Goal: Information Seeking & Learning: Learn about a topic

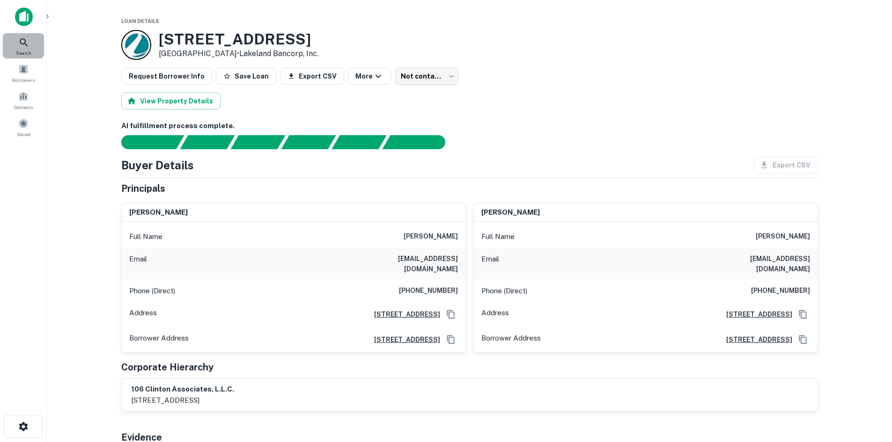
click at [22, 49] on span "Search" at bounding box center [23, 52] width 15 height 7
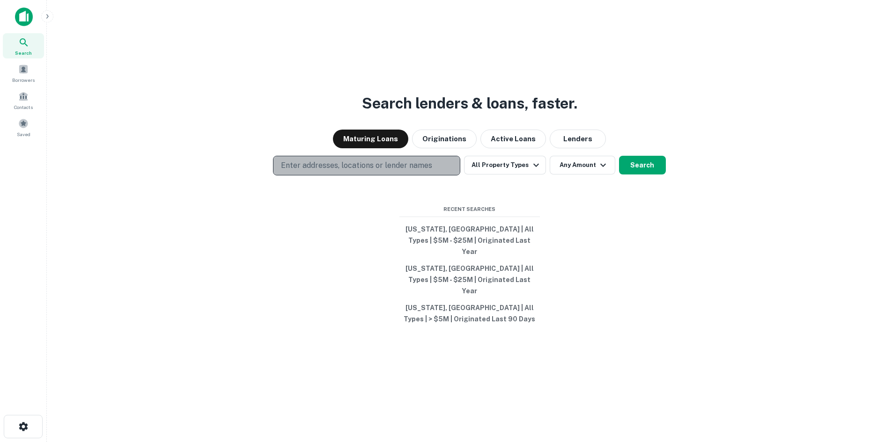
click at [391, 171] on p "Enter addresses, locations or lender names" at bounding box center [356, 165] width 151 height 11
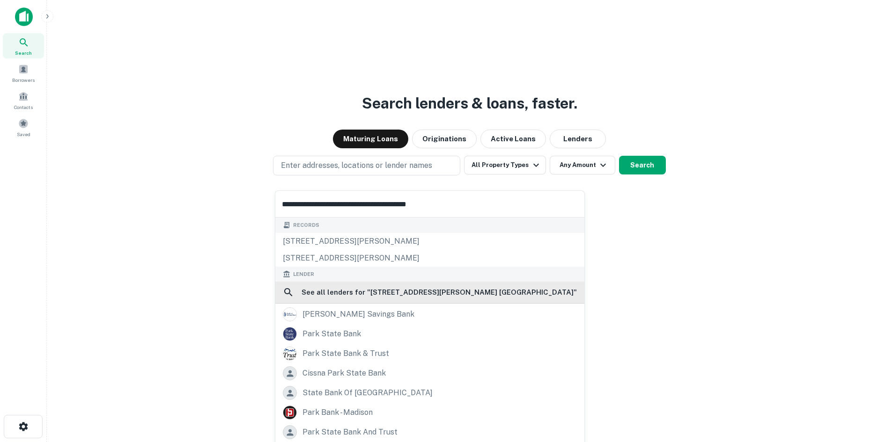
scroll to position [50, 0]
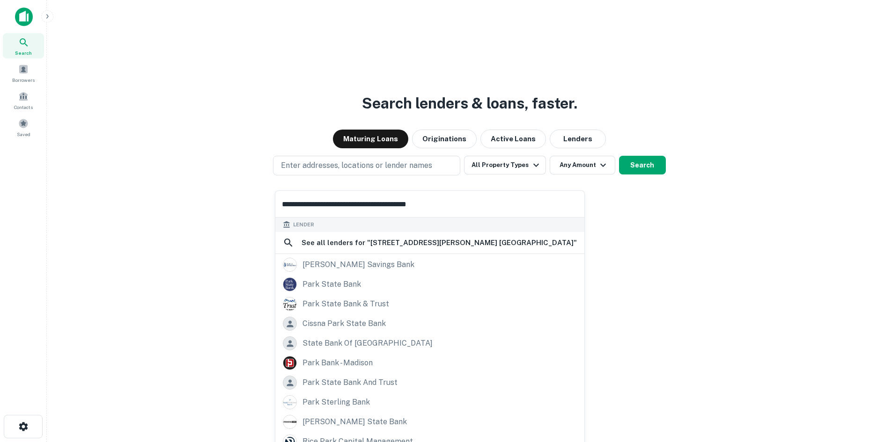
type input "**********"
click at [212, 284] on div "Search lenders & loans, faster. Maturing Loans Originations Active Loans Lender…" at bounding box center [469, 243] width 830 height 442
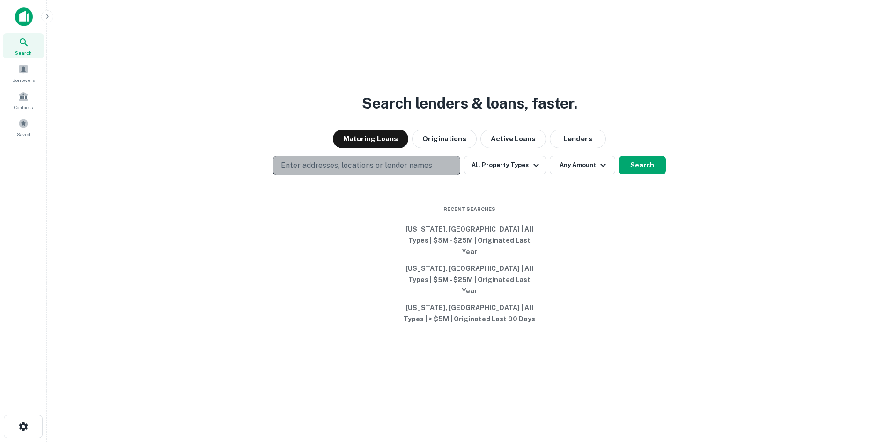
click at [335, 171] on p "Enter addresses, locations or lender names" at bounding box center [356, 165] width 151 height 11
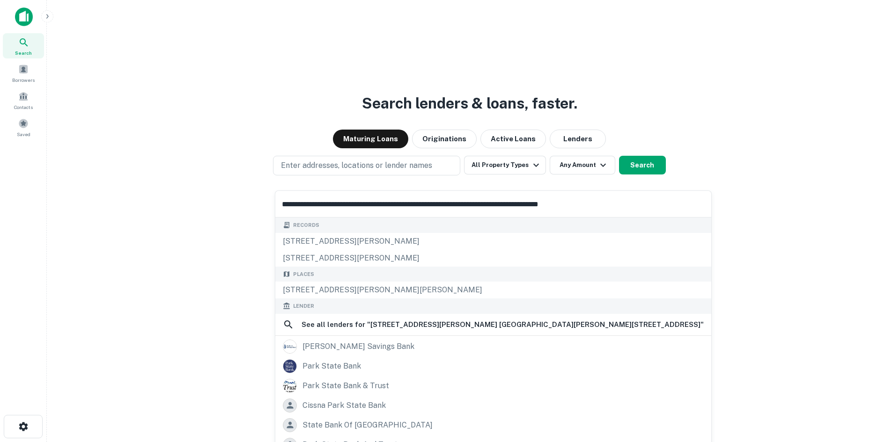
scroll to position [0, 0]
click at [370, 204] on input "**********" at bounding box center [492, 204] width 435 height 26
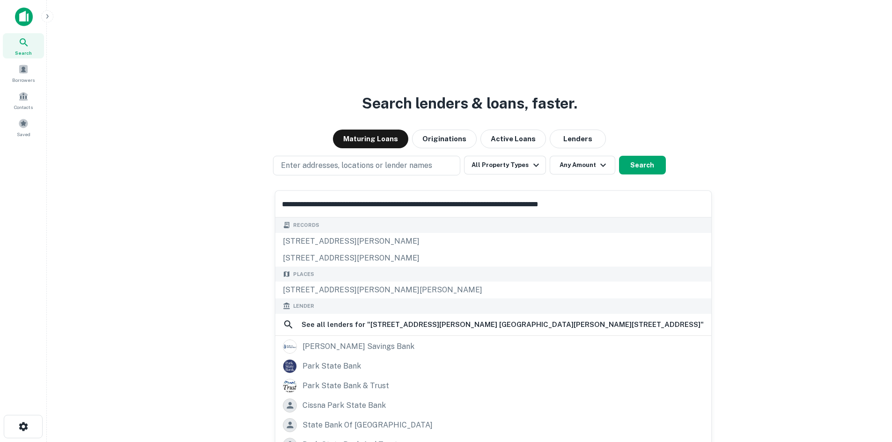
click at [366, 204] on input "**********" at bounding box center [492, 204] width 435 height 26
click at [362, 207] on input "**********" at bounding box center [492, 204] width 435 height 26
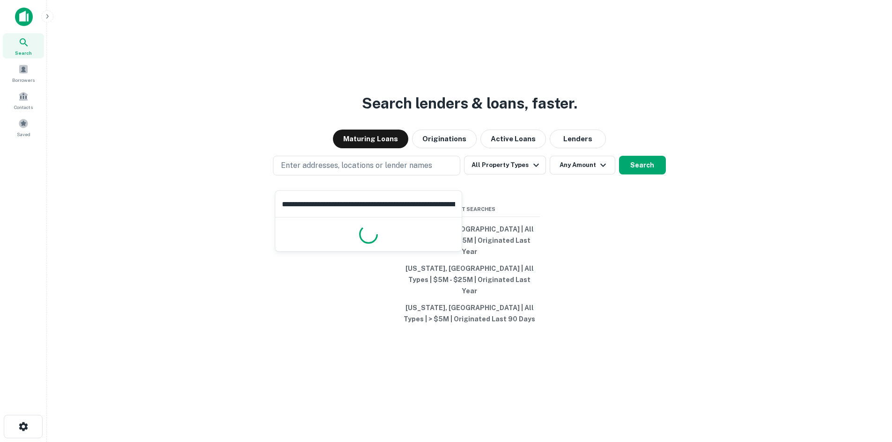
type input "**********"
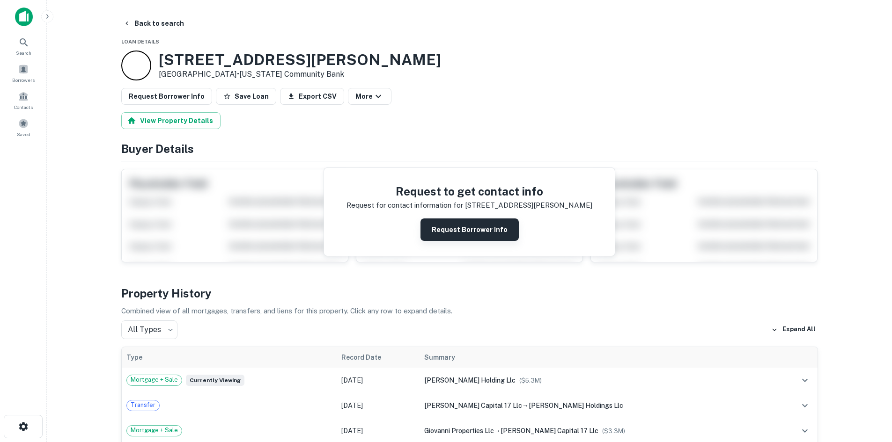
click at [467, 225] on button "Request Borrower Info" at bounding box center [469, 230] width 98 height 22
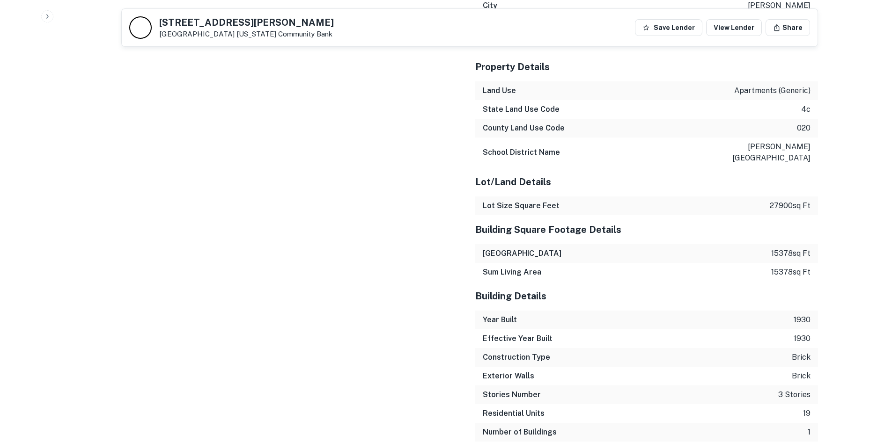
scroll to position [1217, 0]
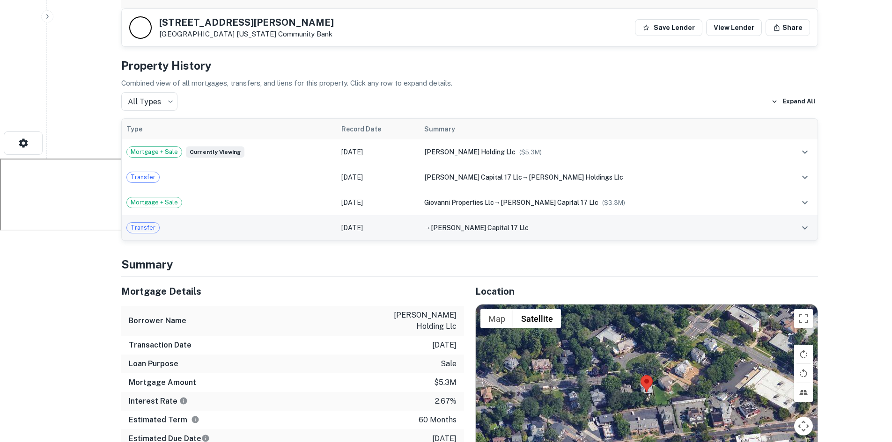
drag, startPoint x: 427, startPoint y: 263, endPoint x: 288, endPoint y: 221, distance: 145.1
click at [288, 221] on td "Transfer" at bounding box center [229, 227] width 215 height 25
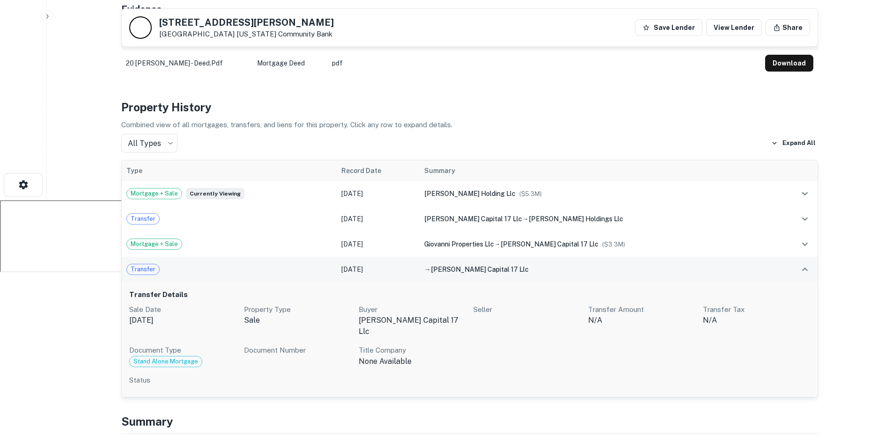
scroll to position [190, 0]
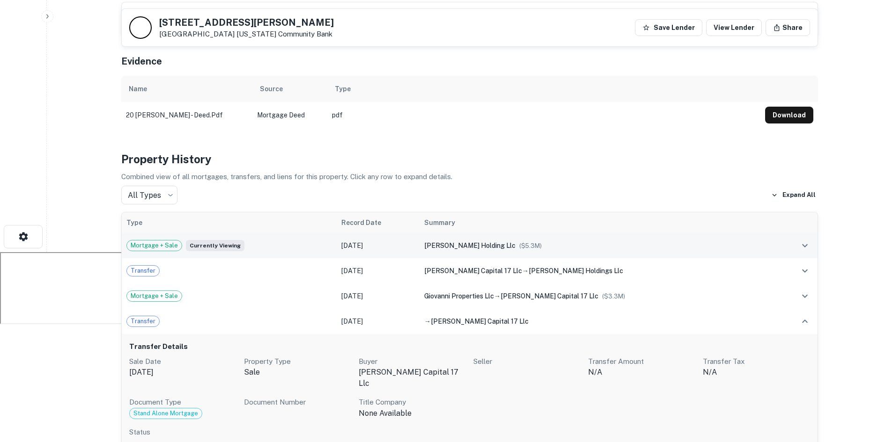
click at [332, 244] on div "Mortgage + Sale Currently viewing" at bounding box center [228, 245] width 205 height 11
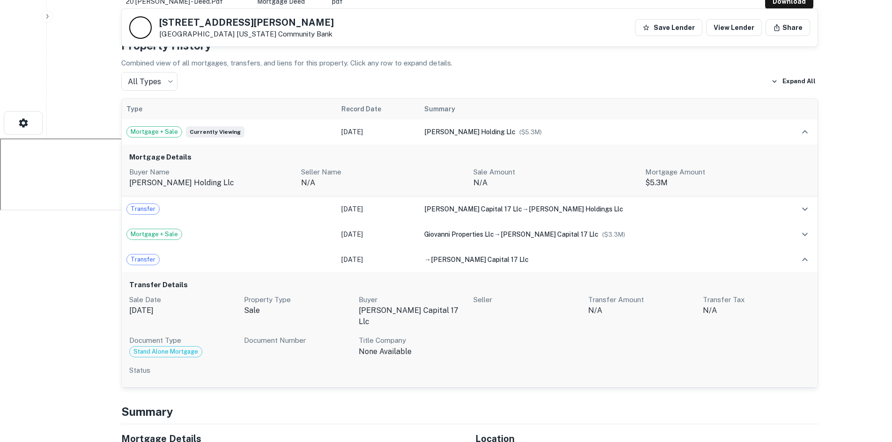
scroll to position [300, 0]
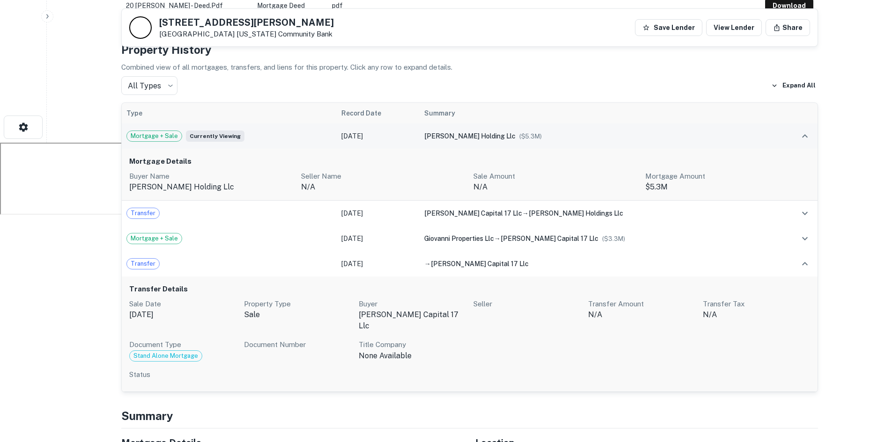
click at [318, 137] on div "Mortgage + Sale Currently viewing" at bounding box center [228, 136] width 205 height 11
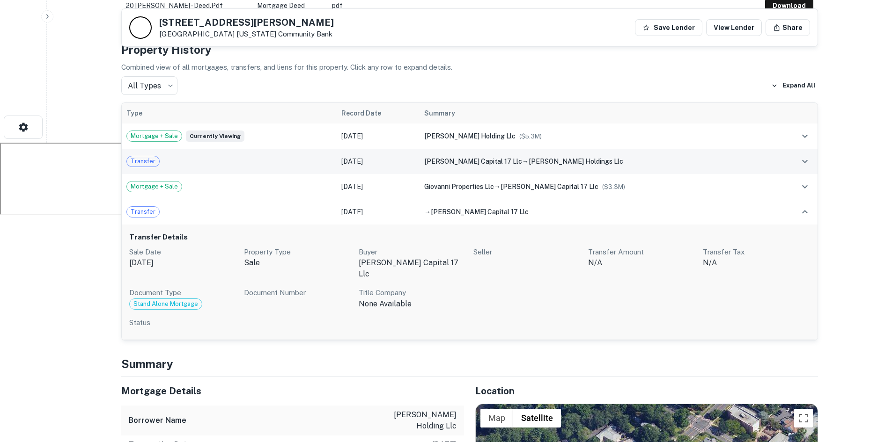
click at [336, 170] on td "Transfer" at bounding box center [229, 161] width 215 height 25
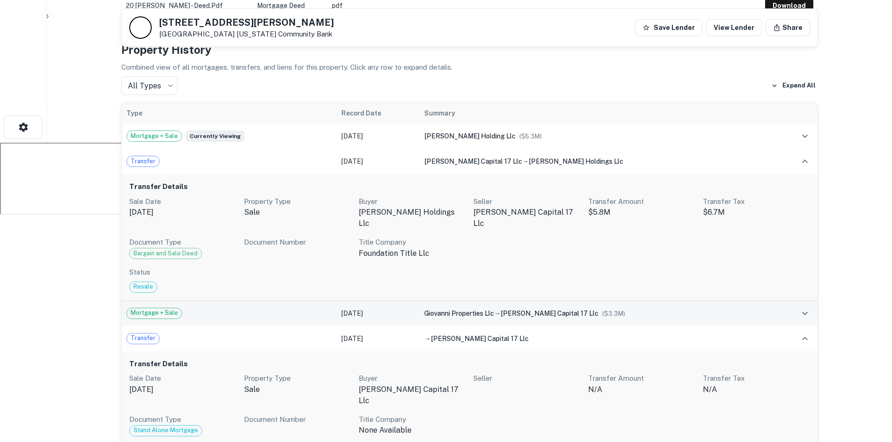
click at [324, 308] on div "Mortgage + Sale" at bounding box center [228, 313] width 205 height 11
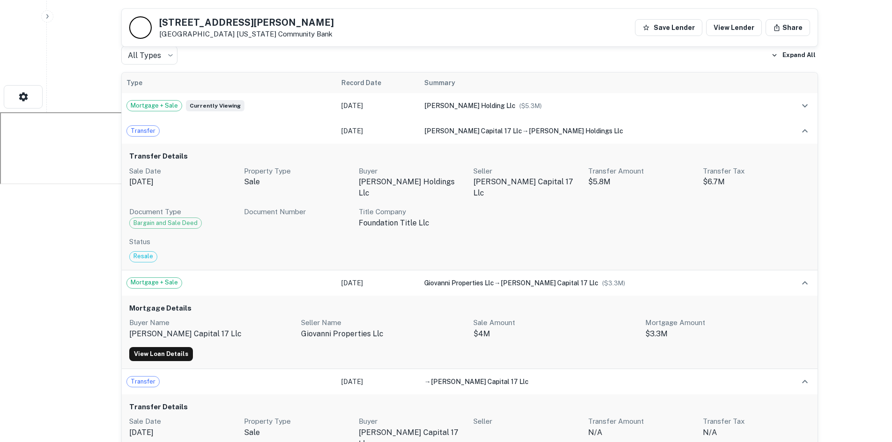
scroll to position [346, 0]
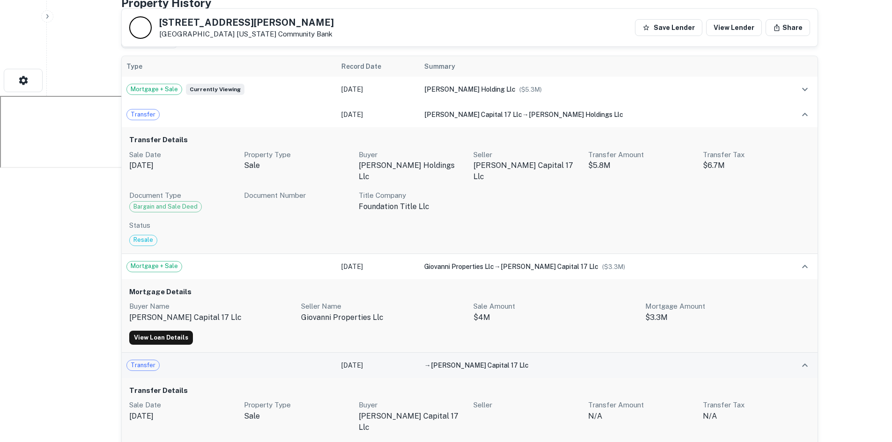
click at [307, 360] on div "Transfer" at bounding box center [228, 365] width 205 height 11
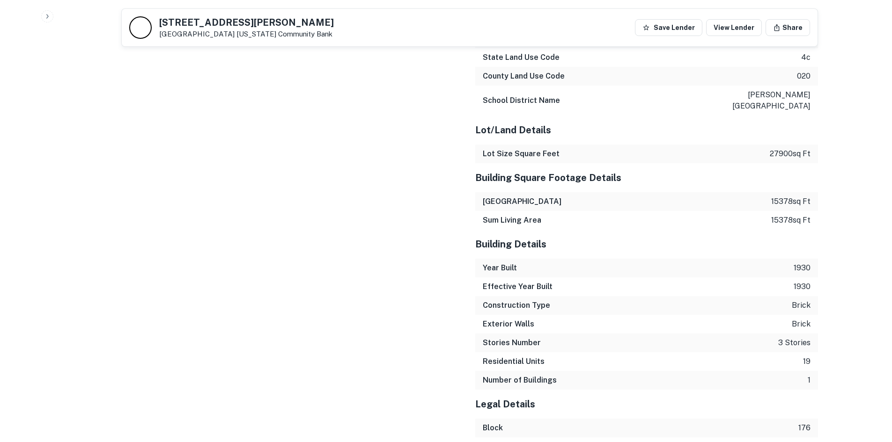
scroll to position [1502, 0]
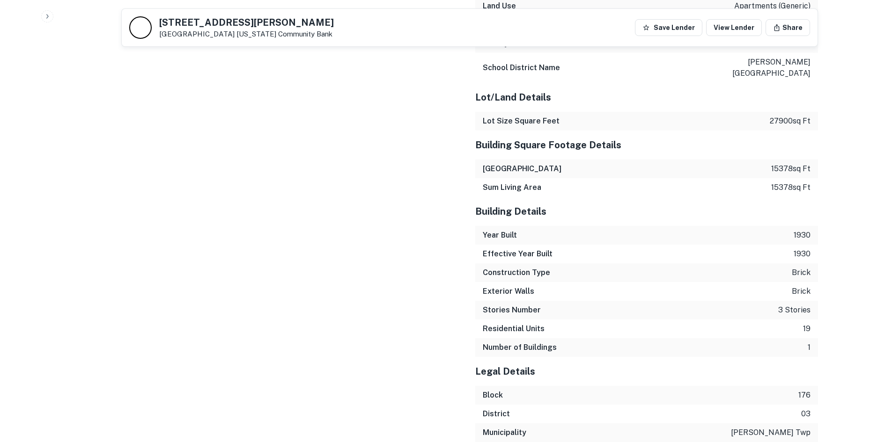
click at [47, 19] on icon "button" at bounding box center [47, 16] width 7 height 7
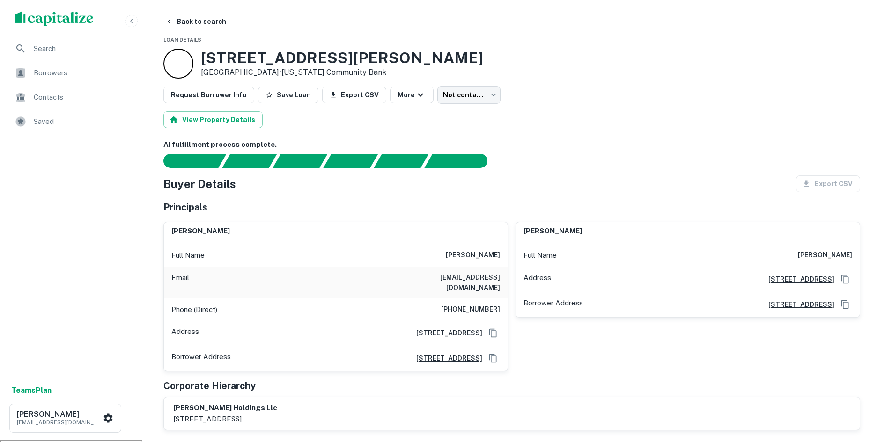
scroll to position [0, 0]
